Goal: Use online tool/utility: Utilize a website feature to perform a specific function

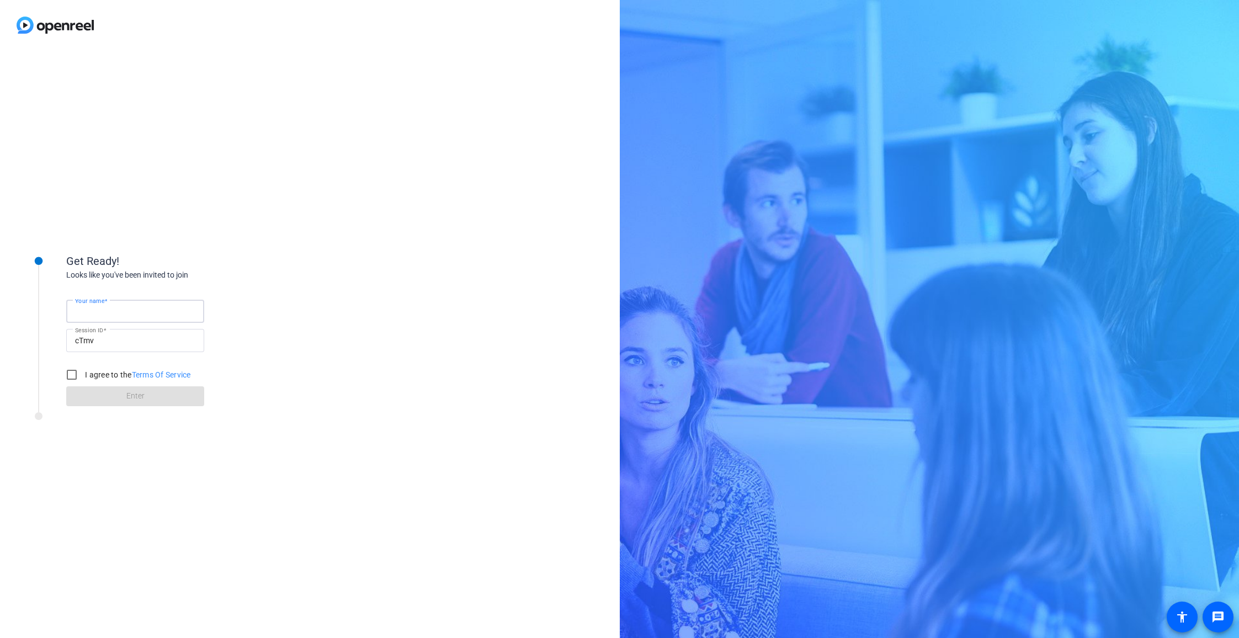
click at [149, 310] on input "Your name" at bounding box center [135, 311] width 120 height 13
type input "[PERSON_NAME]"
click at [73, 371] on input "I agree to the Terms Of Service" at bounding box center [72, 375] width 22 height 22
checkbox input "true"
click at [130, 392] on span "Enter" at bounding box center [135, 396] width 18 height 12
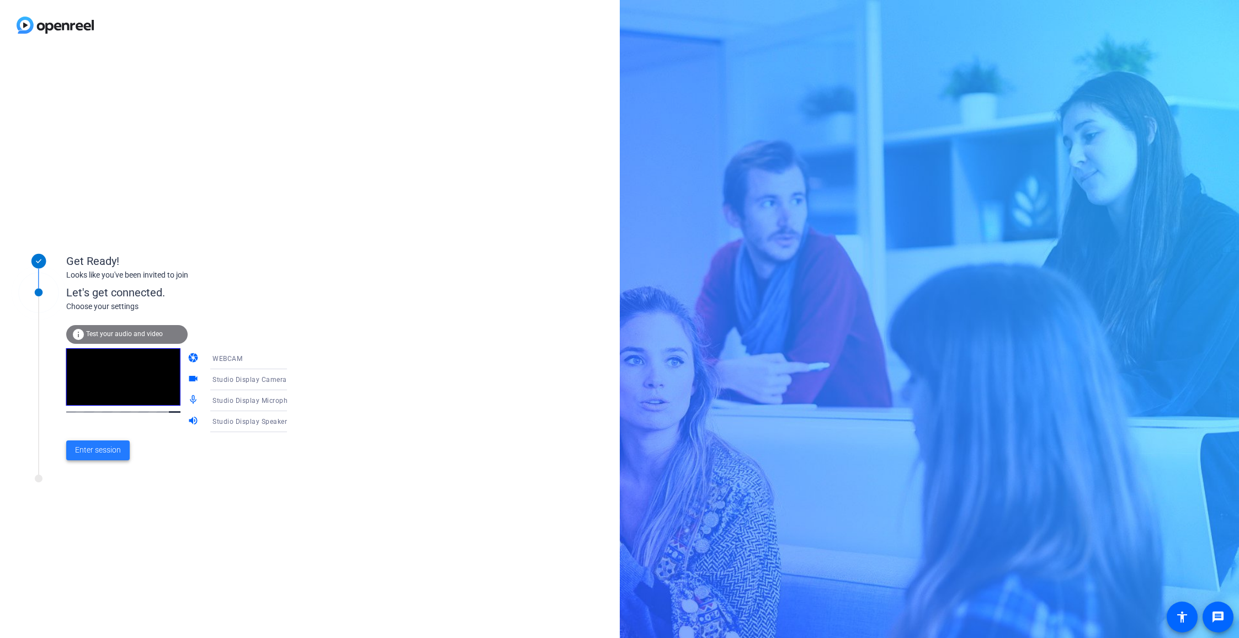
click at [116, 448] on span "Enter session" at bounding box center [98, 450] width 46 height 12
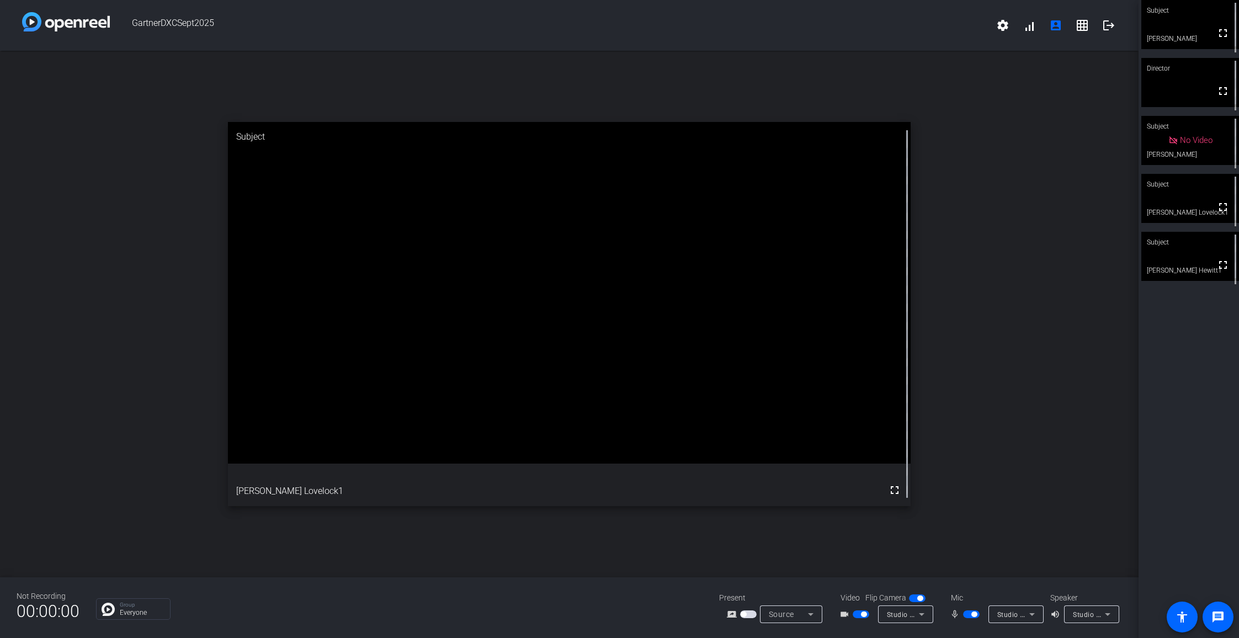
click at [920, 613] on icon at bounding box center [921, 614] width 13 height 13
click at [1045, 513] on div at bounding box center [619, 319] width 1239 height 638
click at [1002, 24] on mat-icon "settings" at bounding box center [1002, 25] width 13 height 13
click at [1054, 25] on div at bounding box center [619, 319] width 1239 height 638
click at [1083, 25] on mat-icon "grid_on" at bounding box center [1082, 25] width 13 height 13
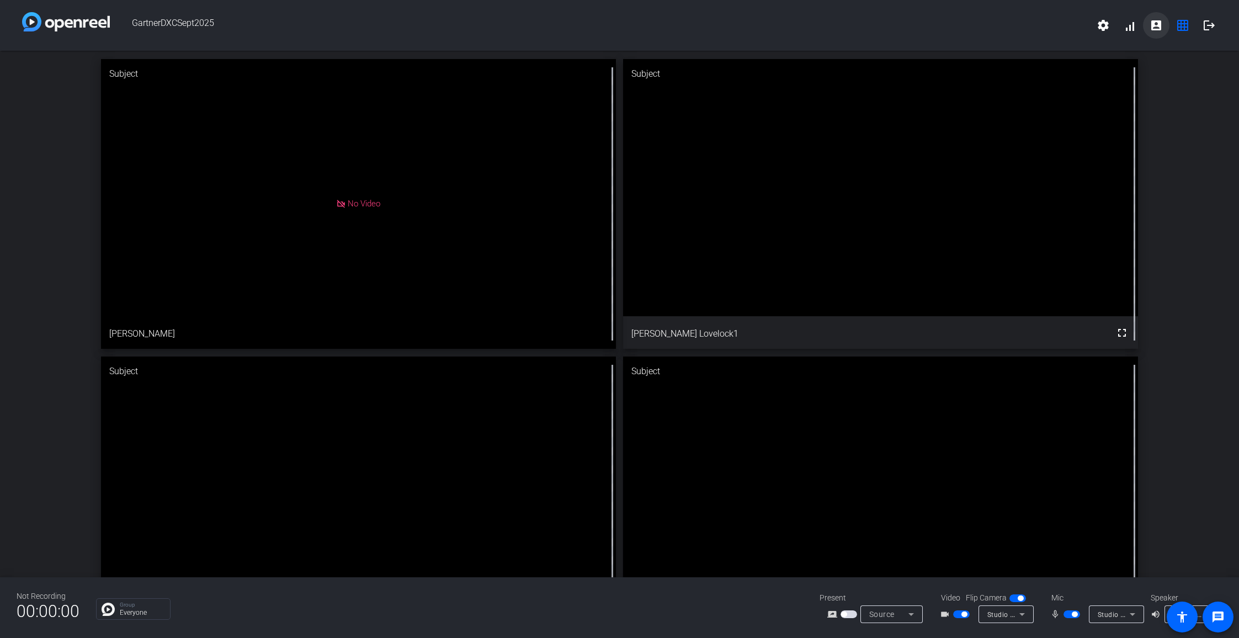
click at [1160, 28] on mat-icon "account_box" at bounding box center [1155, 25] width 13 height 13
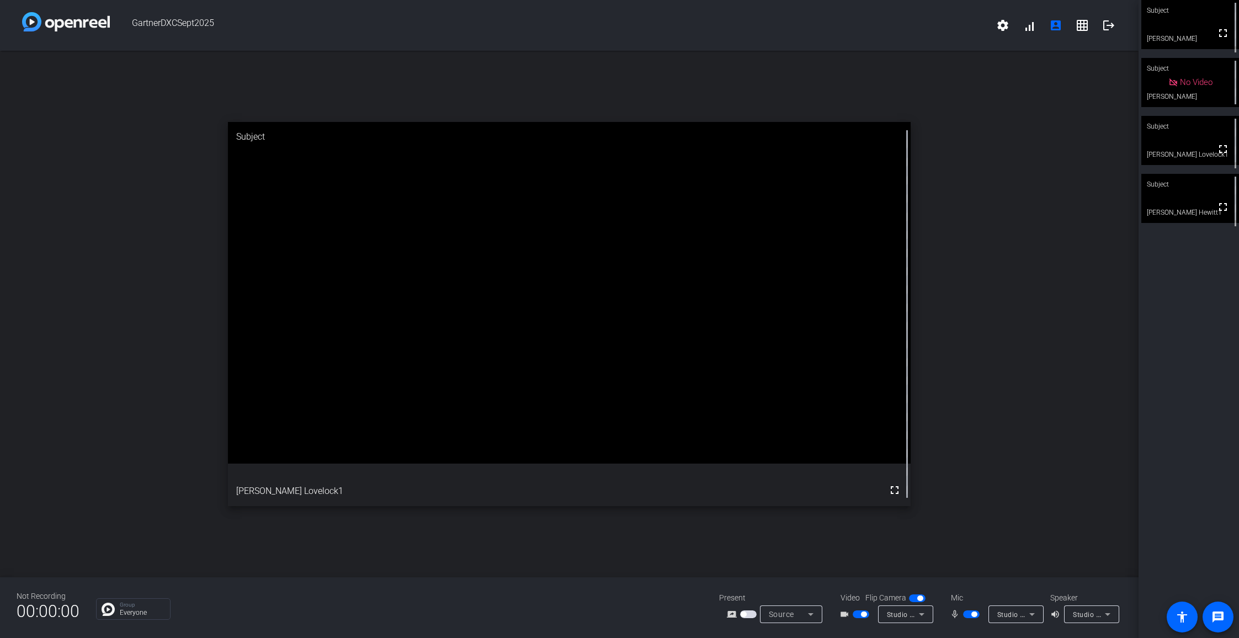
click at [856, 616] on span "button" at bounding box center [861, 614] width 17 height 8
click at [864, 615] on span "button" at bounding box center [861, 614] width 17 height 8
click at [965, 615] on span "button" at bounding box center [971, 614] width 17 height 8
click at [977, 617] on span "button" at bounding box center [971, 614] width 17 height 8
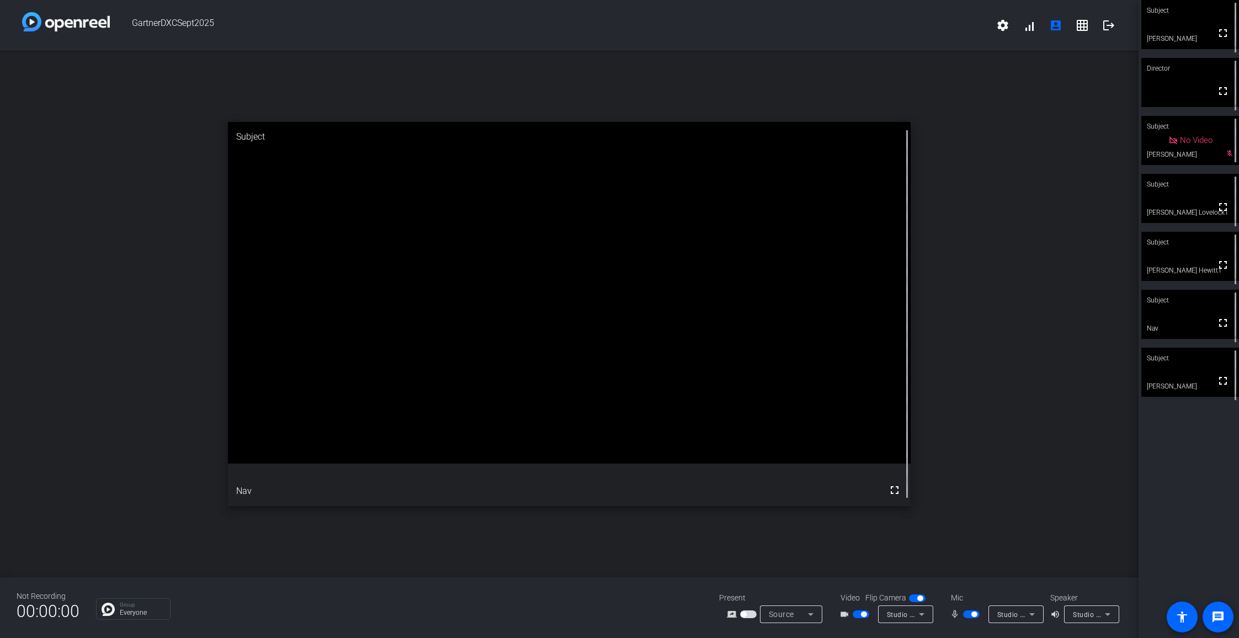
click at [856, 616] on span "button" at bounding box center [861, 614] width 17 height 8
click at [966, 616] on span "button" at bounding box center [971, 614] width 17 height 8
click at [978, 616] on span "button" at bounding box center [971, 614] width 17 height 8
click at [966, 615] on span "button" at bounding box center [971, 614] width 17 height 8
